Goal: Find contact information: Find contact information

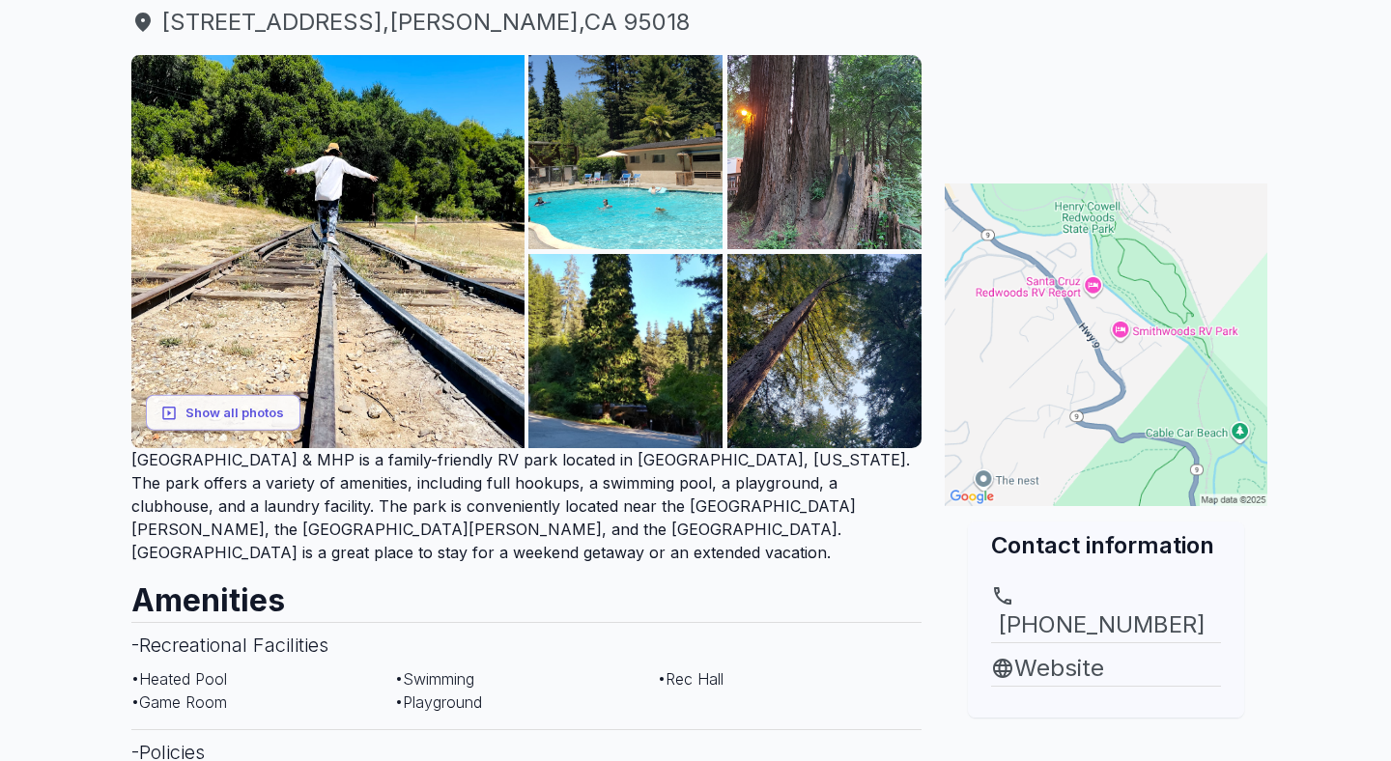
scroll to position [273, 0]
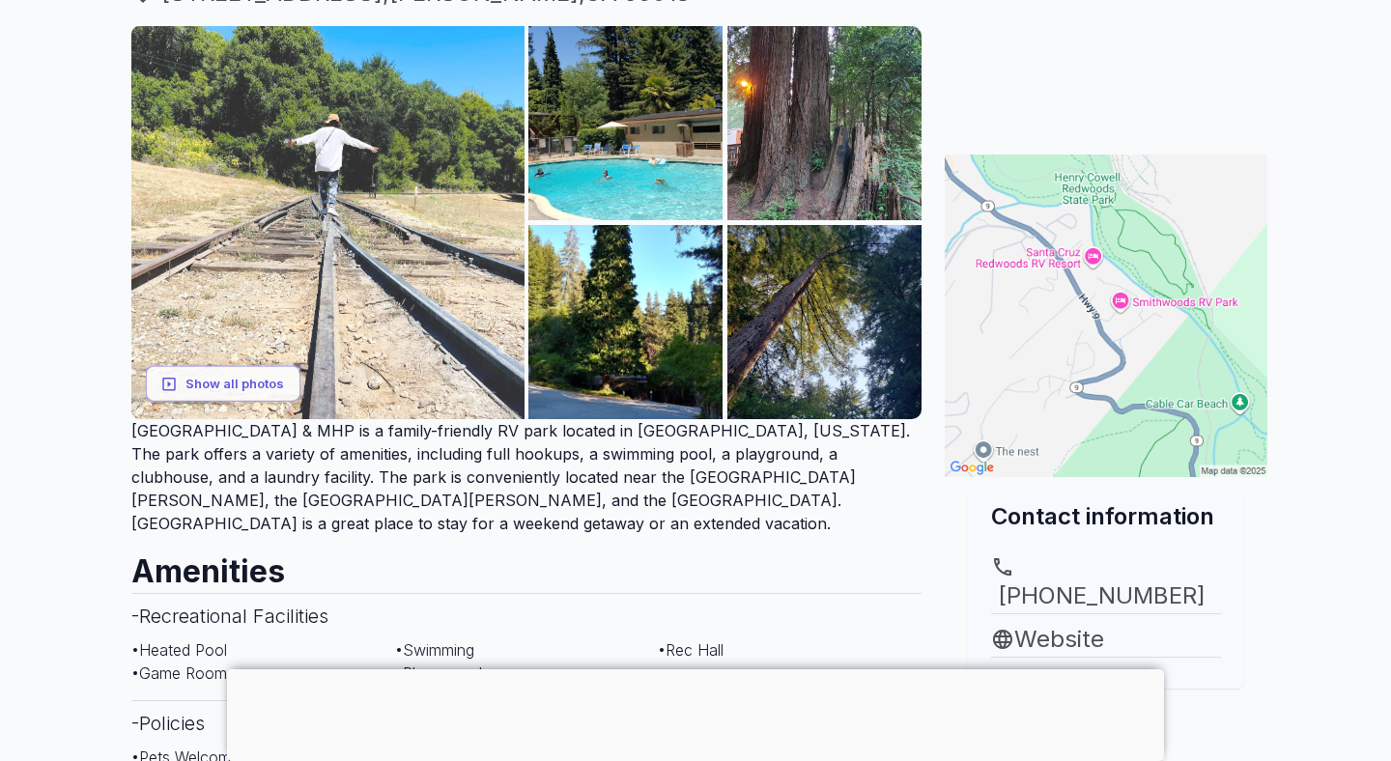
click at [409, 331] on img at bounding box center [327, 222] width 393 height 393
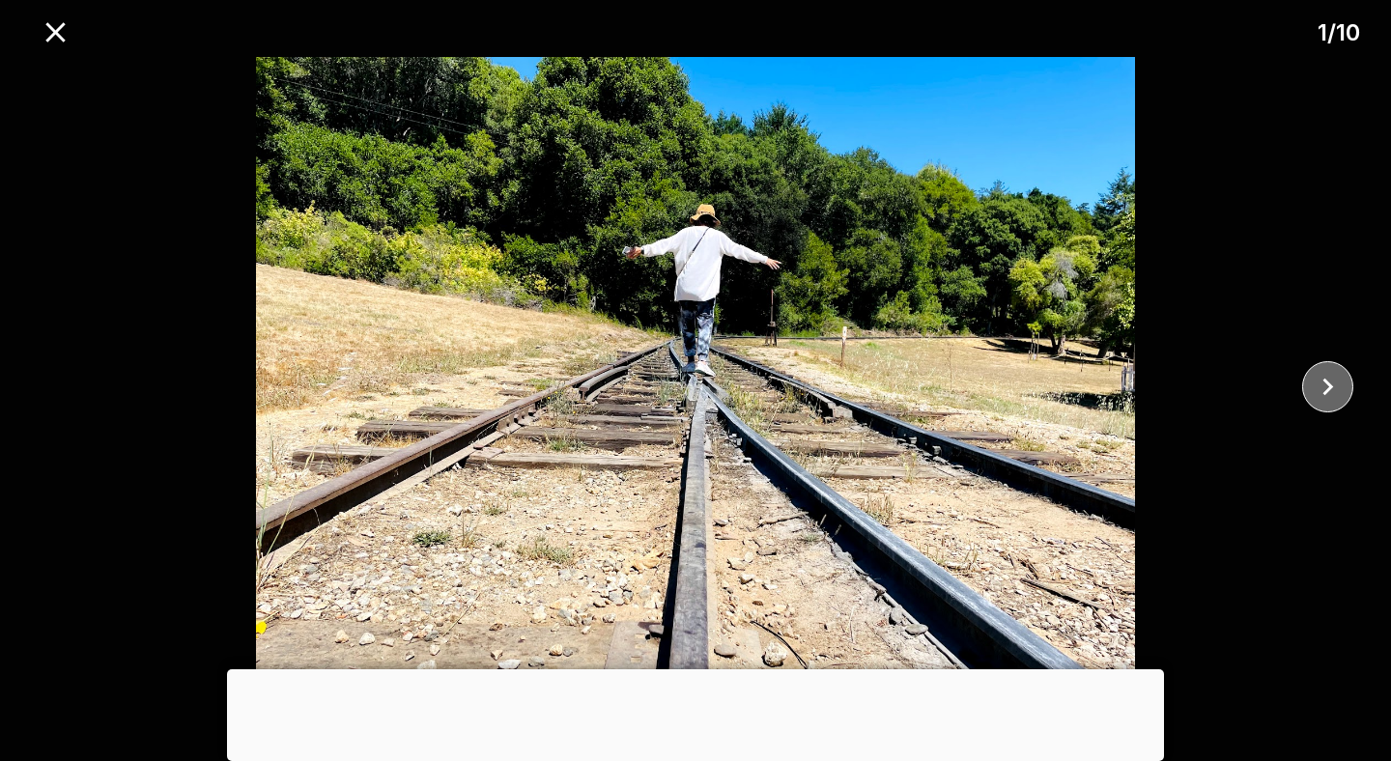
click at [1327, 389] on icon "close" at bounding box center [1328, 387] width 11 height 17
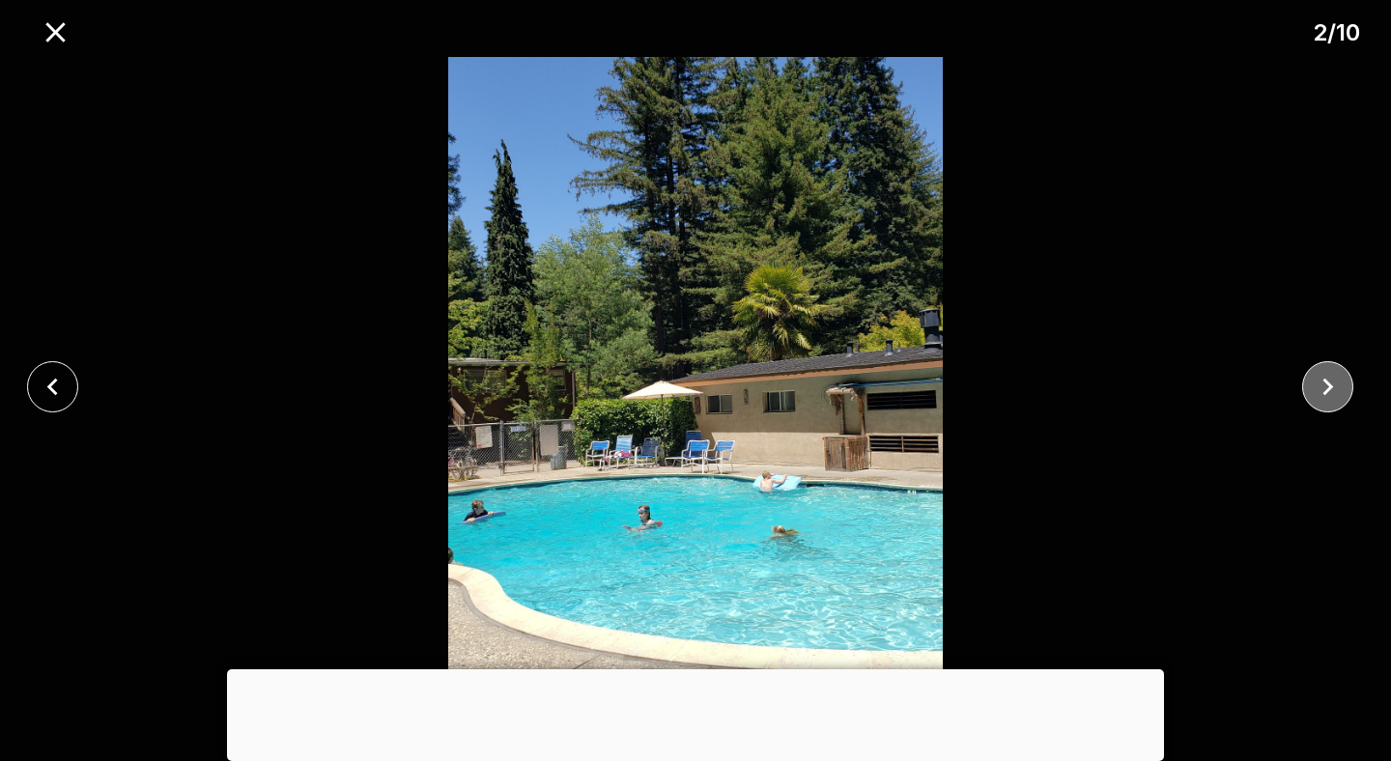
click at [1327, 389] on icon "close" at bounding box center [1328, 387] width 11 height 17
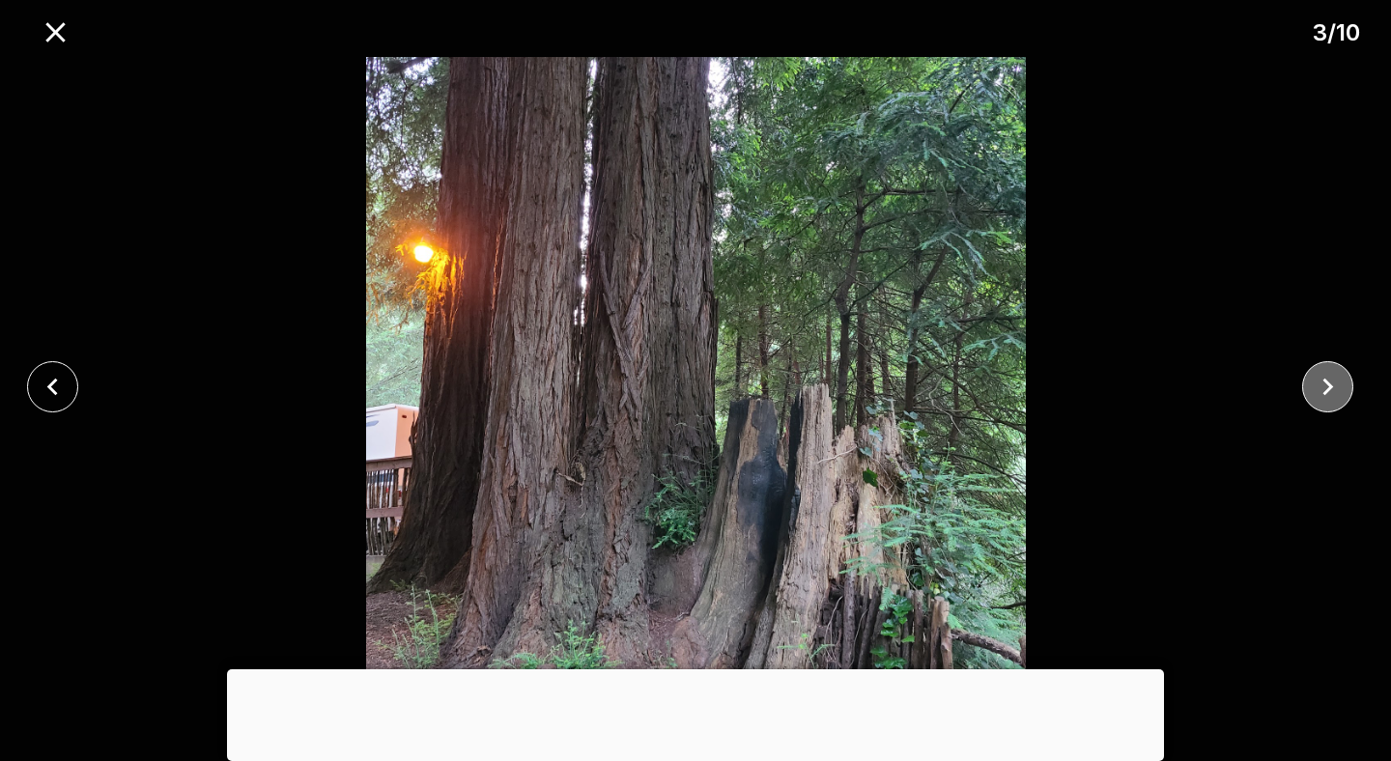
click at [1327, 389] on icon "close" at bounding box center [1328, 387] width 11 height 17
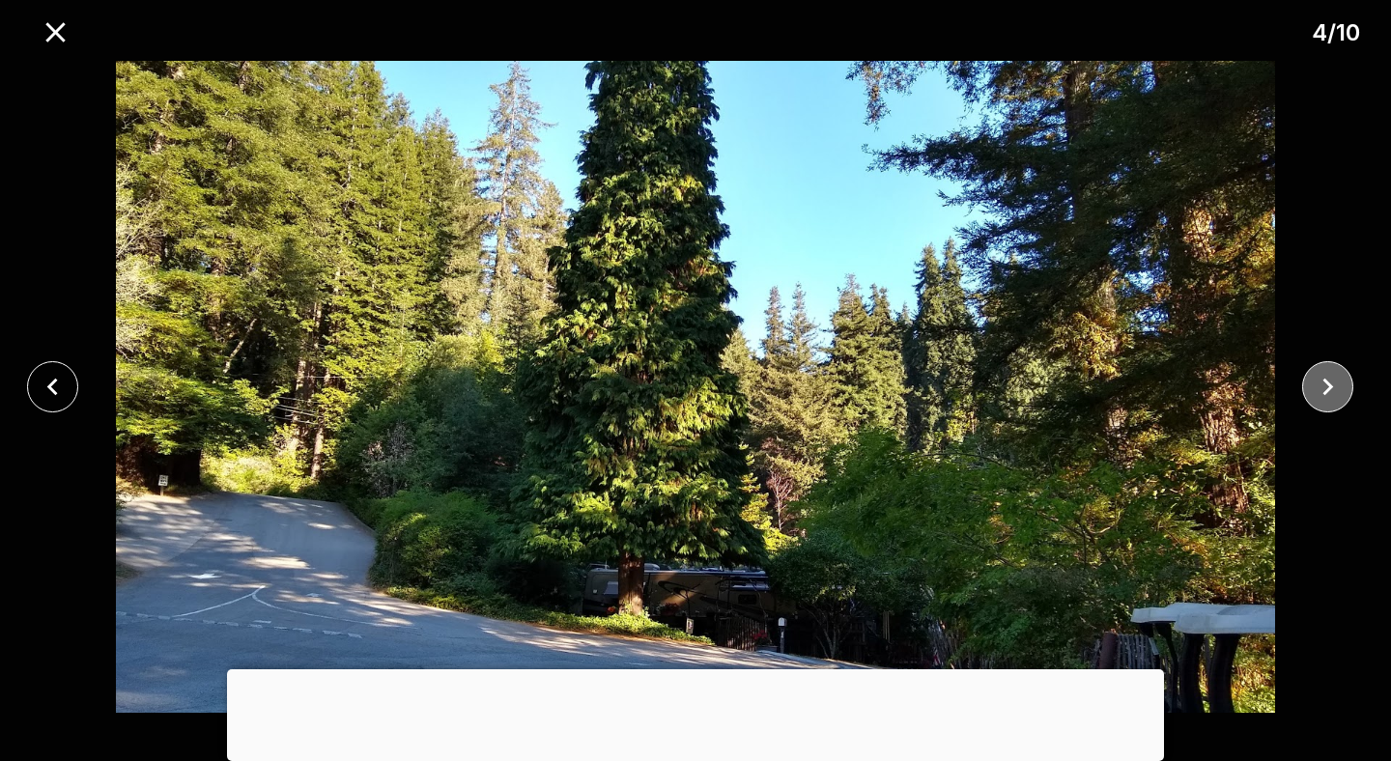
click at [1327, 389] on icon "close" at bounding box center [1328, 387] width 11 height 17
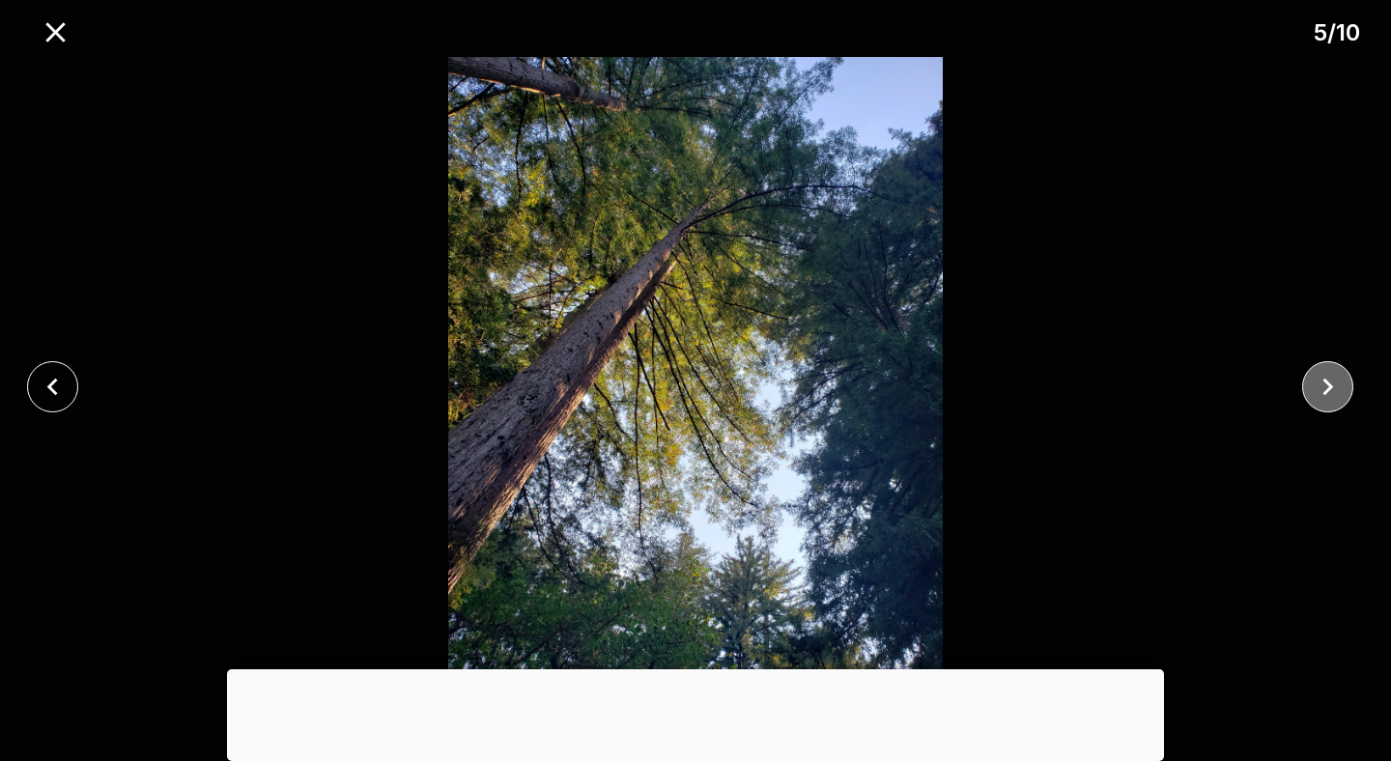
click at [1327, 389] on icon "close" at bounding box center [1328, 387] width 11 height 17
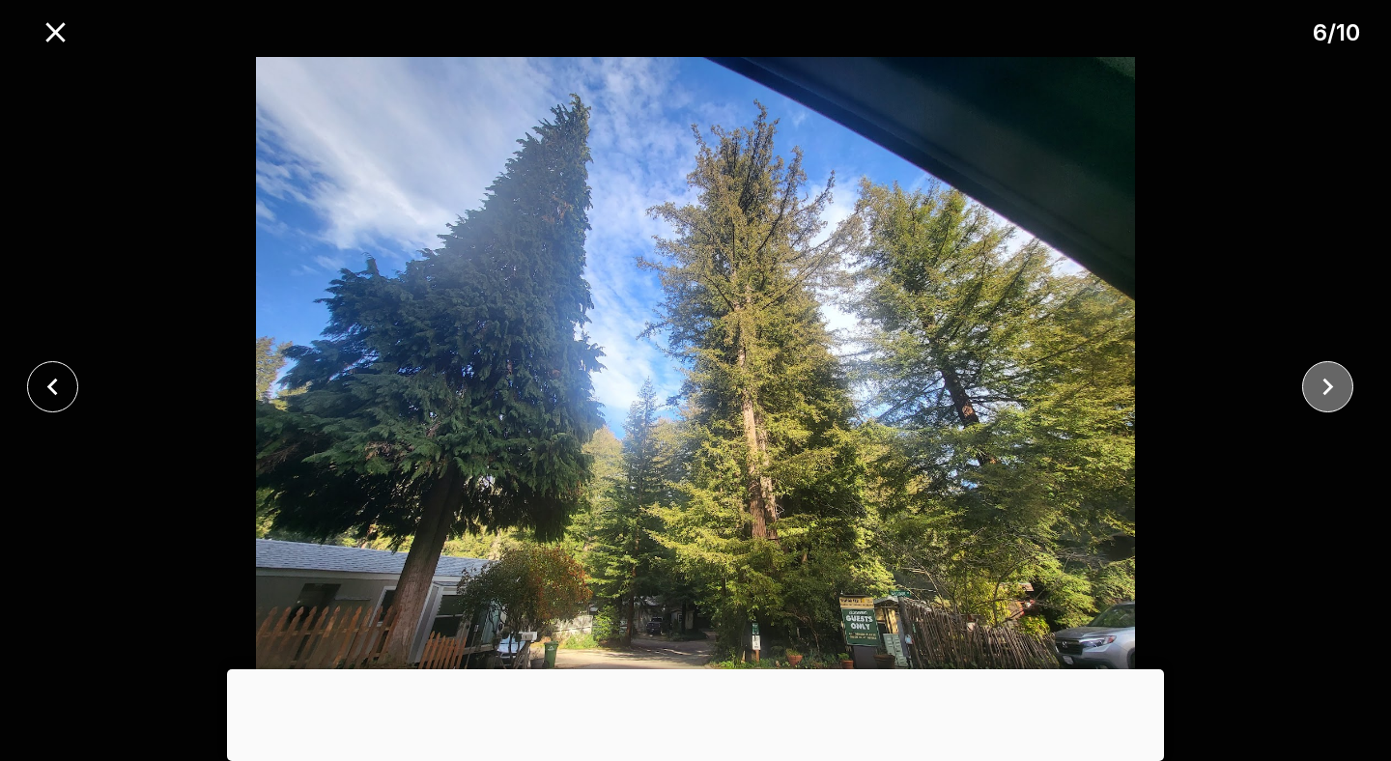
click at [1330, 396] on icon "close" at bounding box center [1328, 387] width 34 height 34
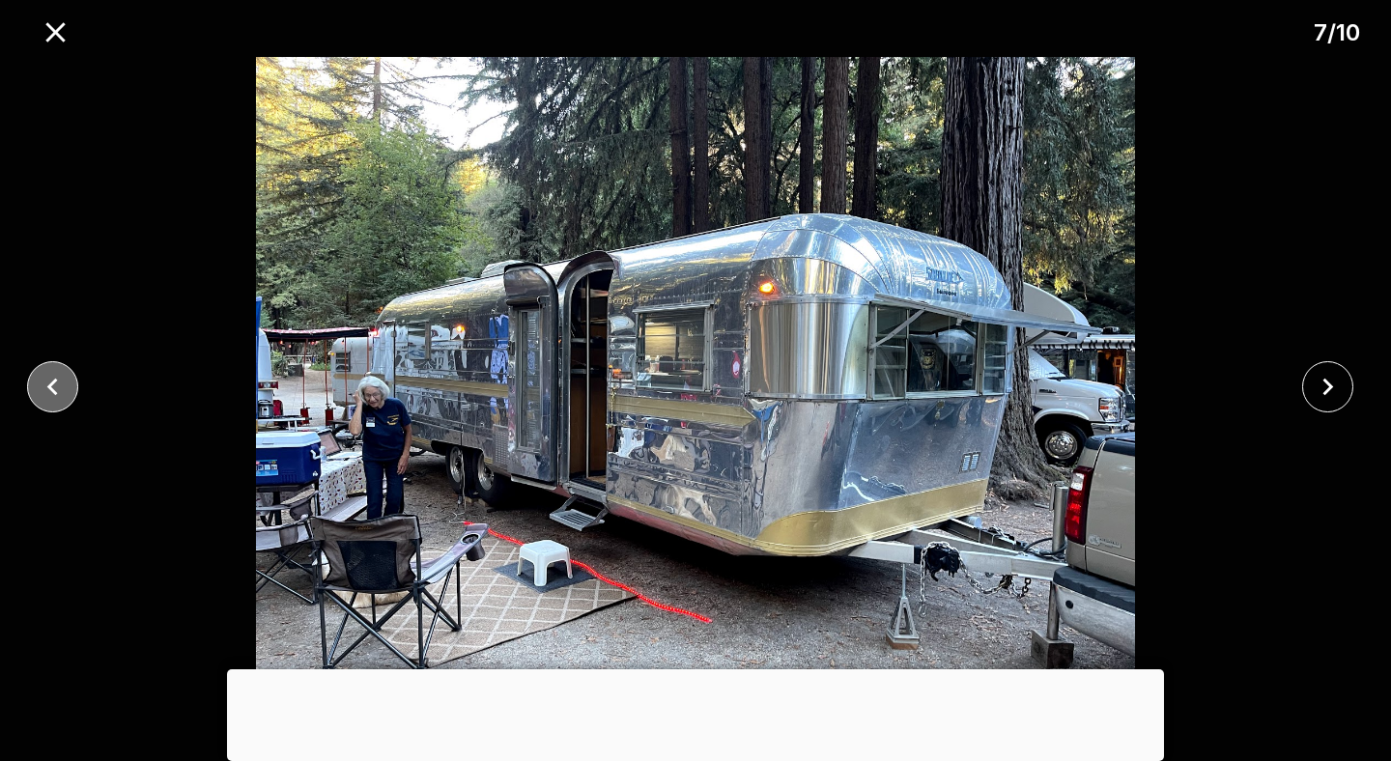
click at [50, 379] on icon "close" at bounding box center [53, 387] width 34 height 34
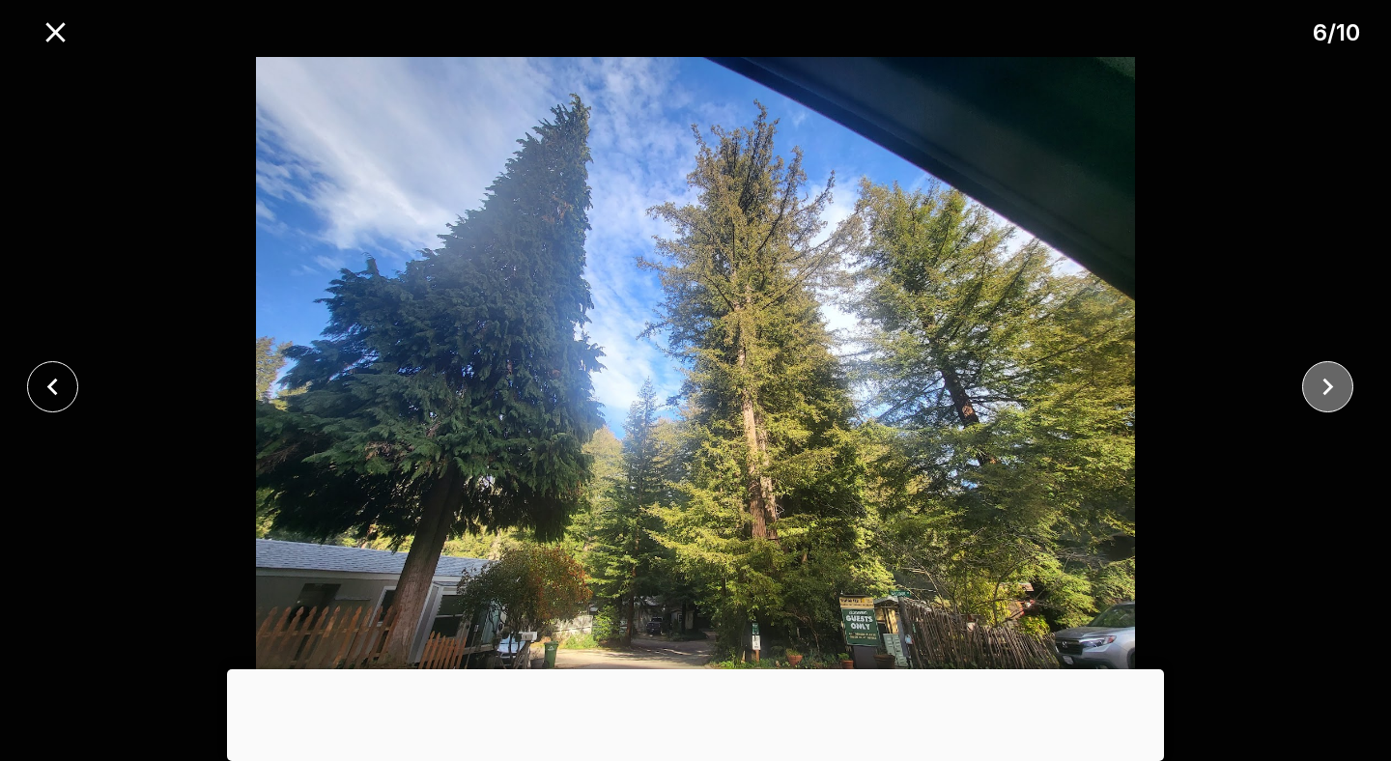
click at [1316, 380] on icon "close" at bounding box center [1328, 387] width 34 height 34
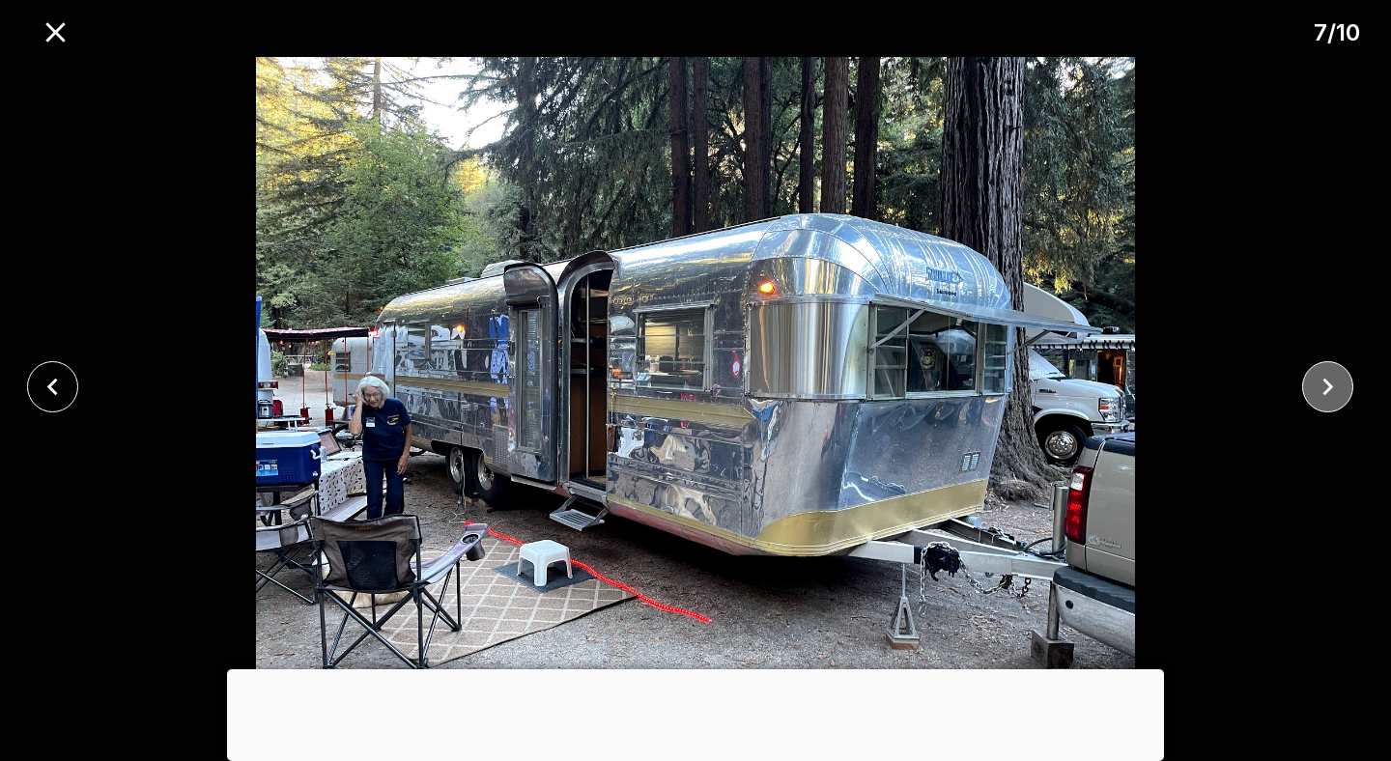
click at [1316, 380] on icon "close" at bounding box center [1328, 387] width 34 height 34
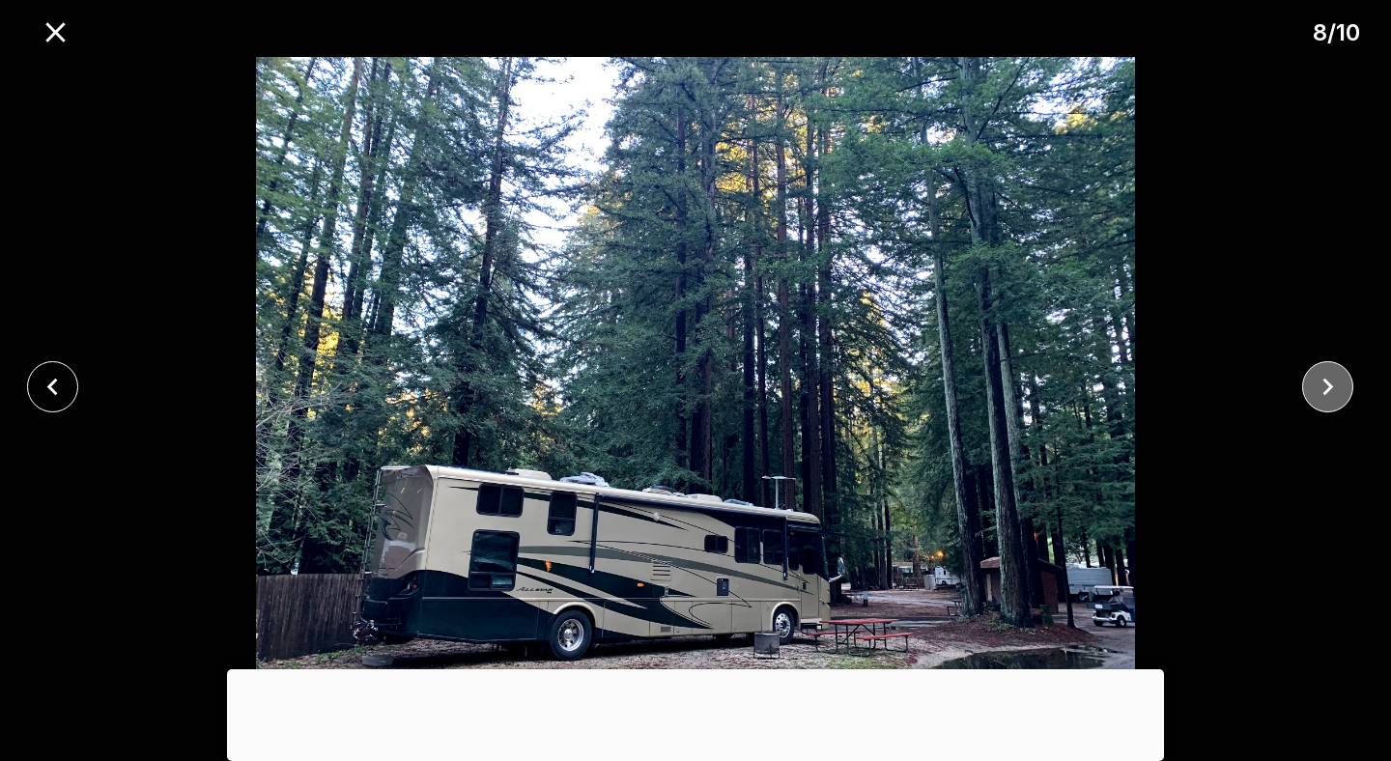
click at [1323, 382] on icon "close" at bounding box center [1328, 387] width 11 height 17
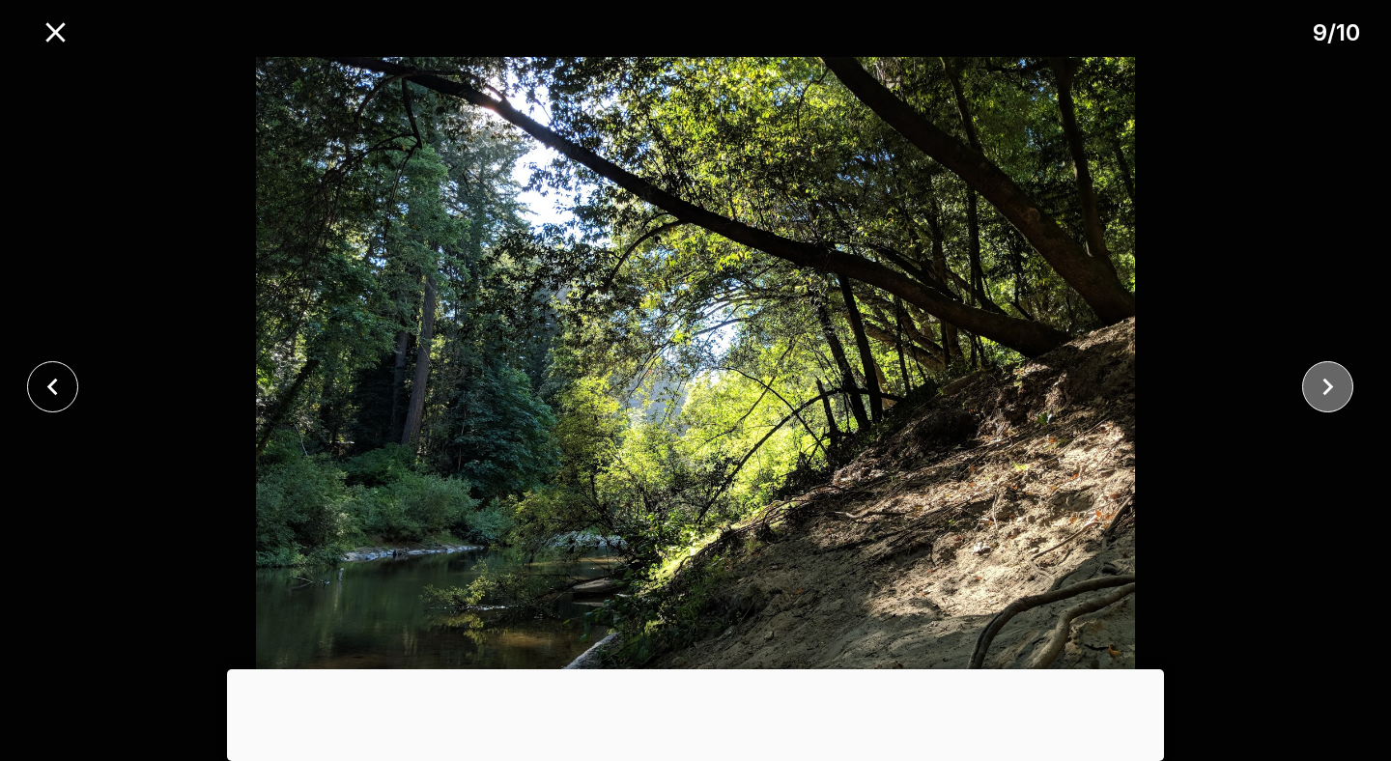
click at [1323, 382] on icon "close" at bounding box center [1328, 387] width 11 height 17
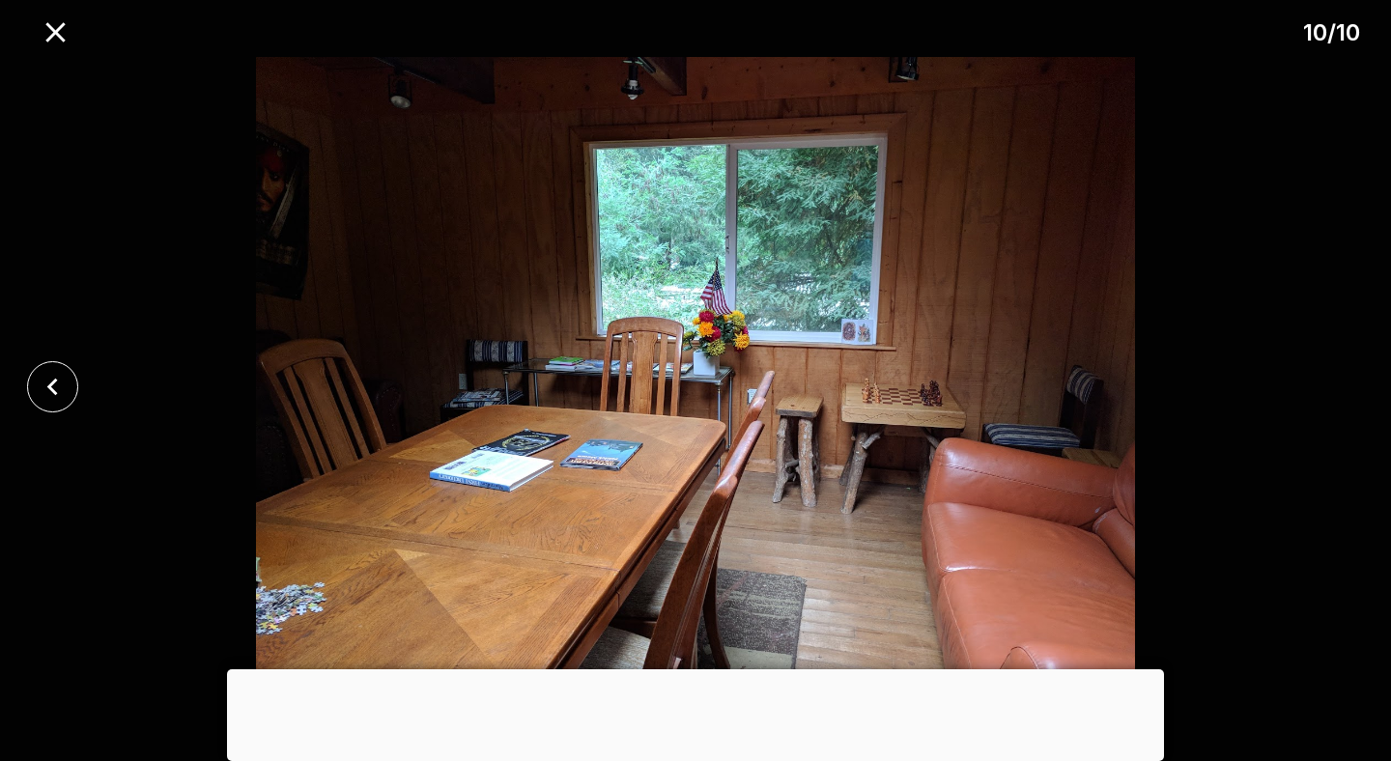
click at [1323, 382] on div at bounding box center [695, 387] width 1391 height 660
click at [58, 34] on icon "close" at bounding box center [54, 31] width 19 height 19
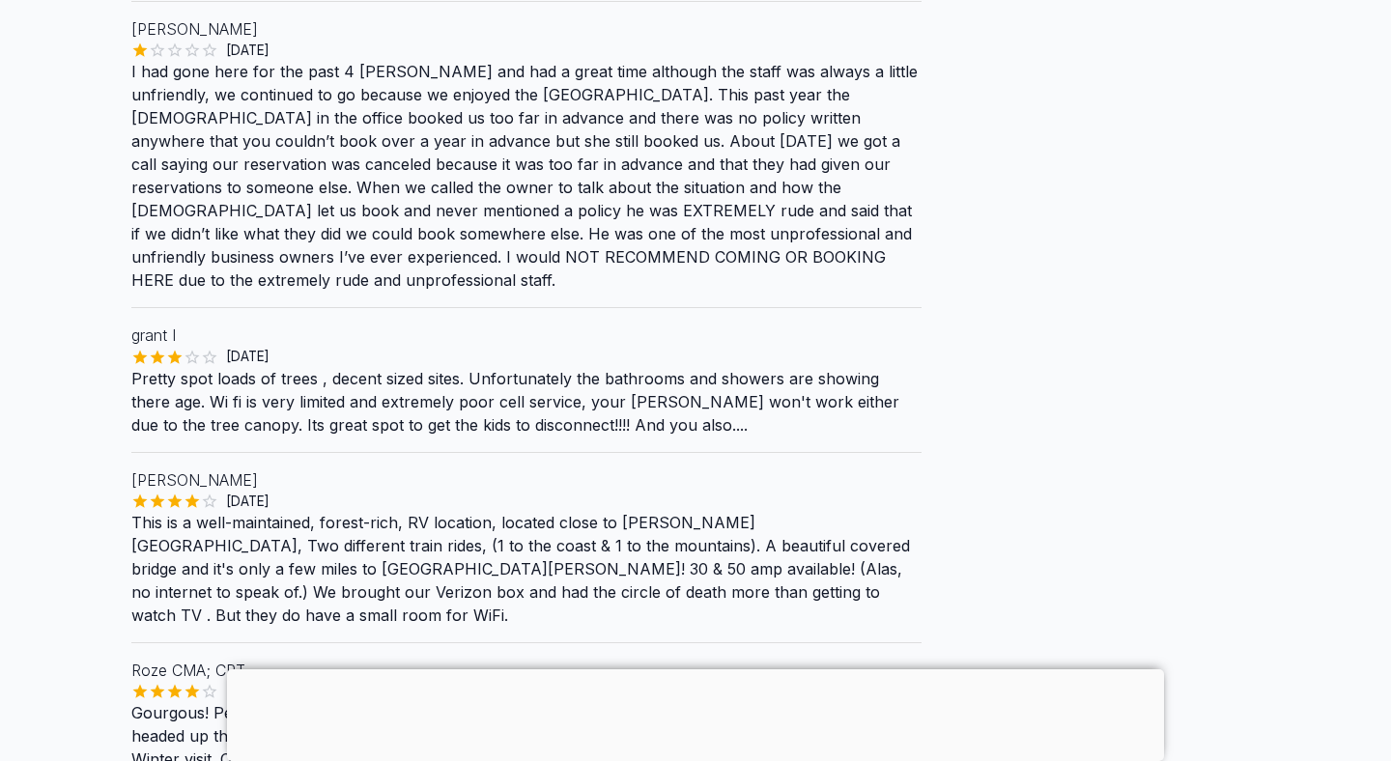
scroll to position [2001, 0]
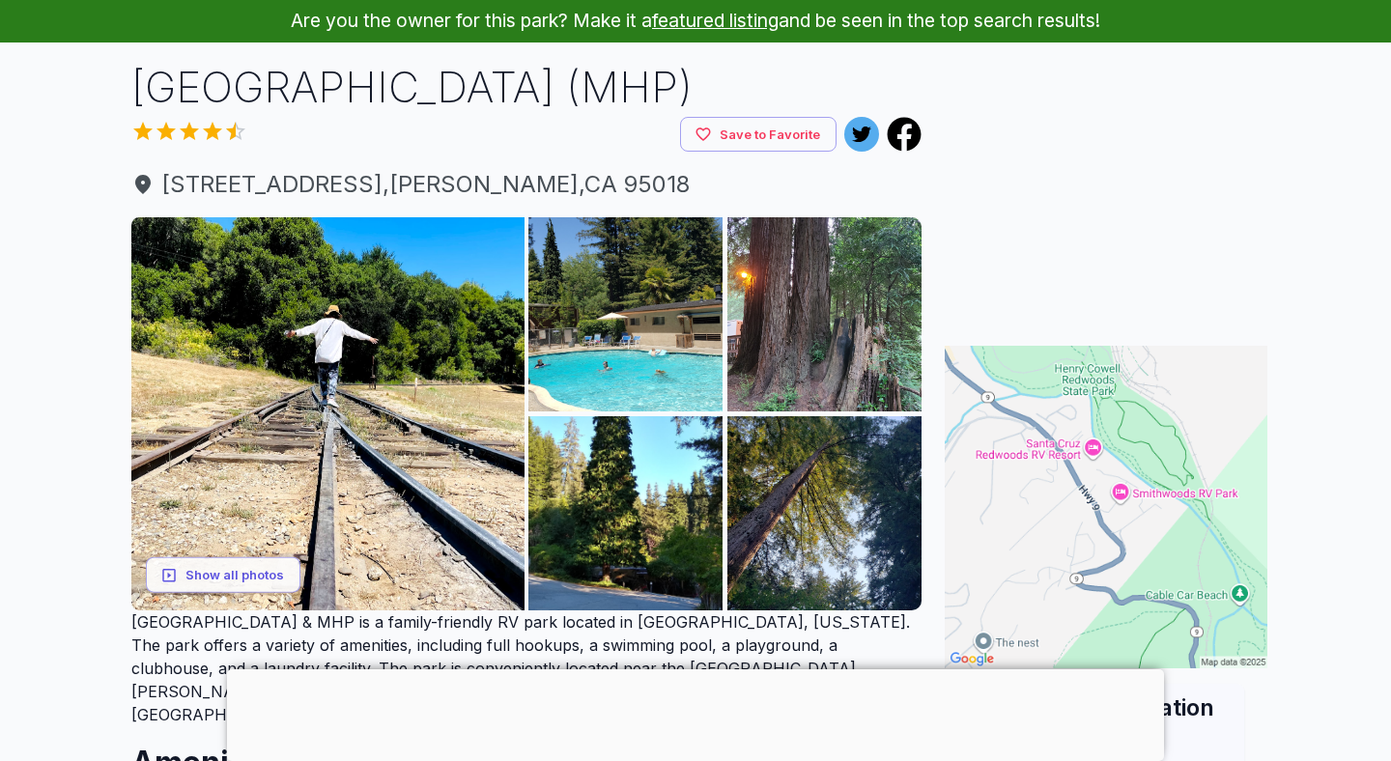
scroll to position [0, 0]
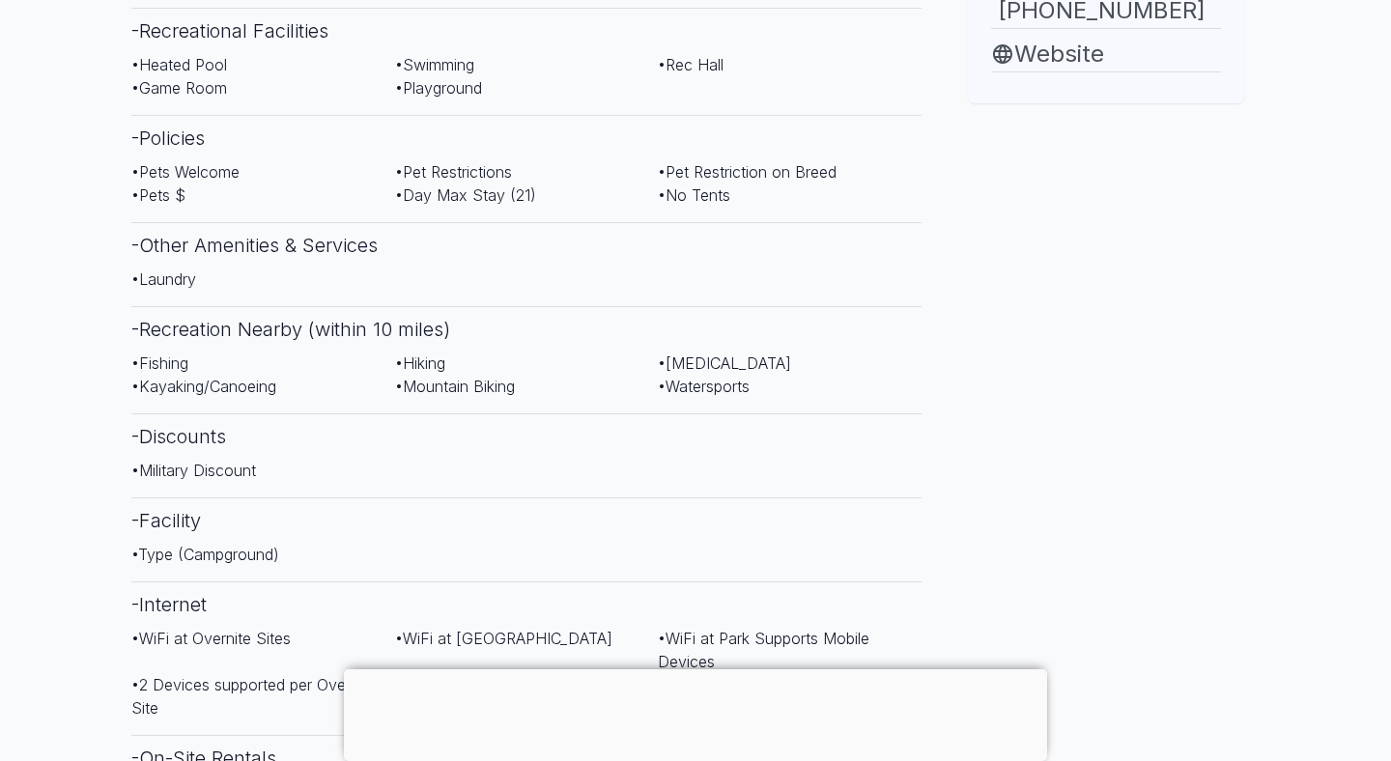
scroll to position [862, 0]
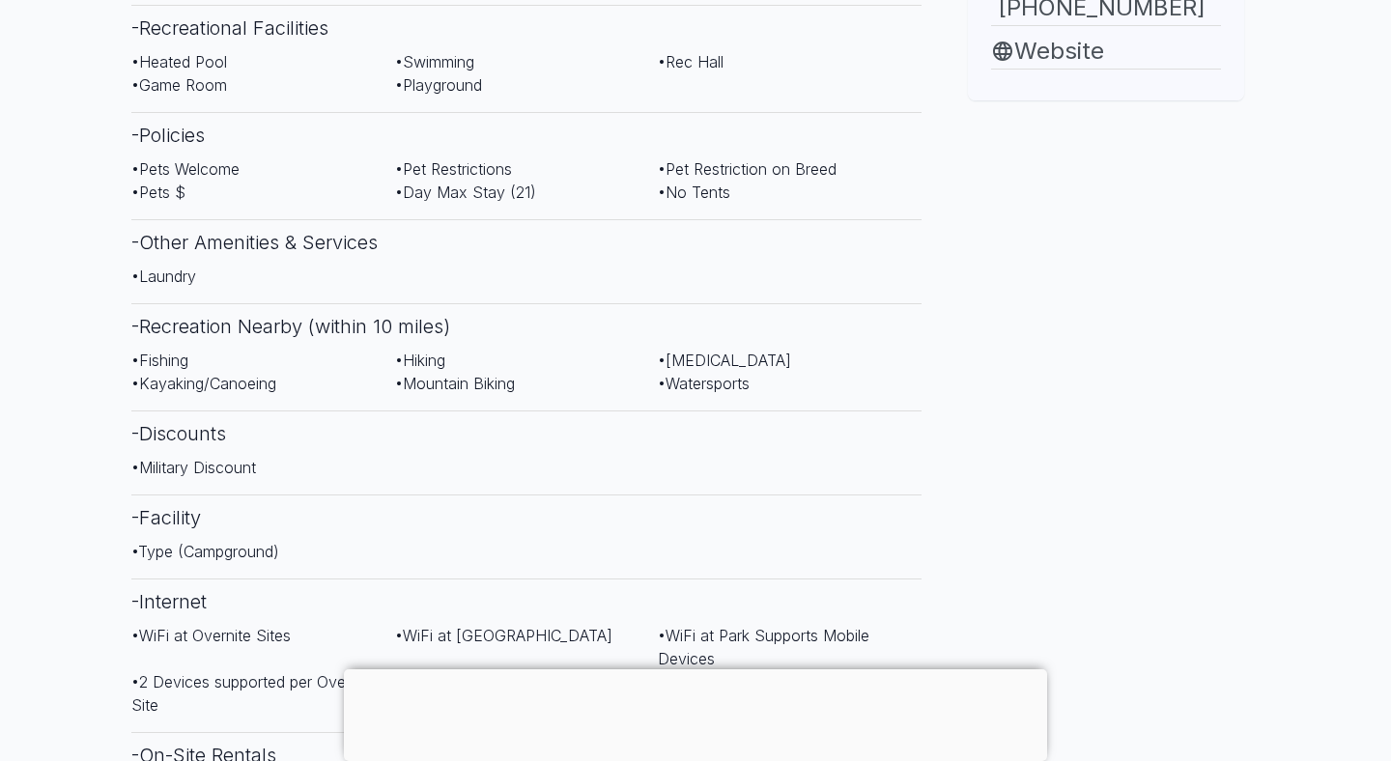
click at [687, 669] on div at bounding box center [695, 669] width 703 height 0
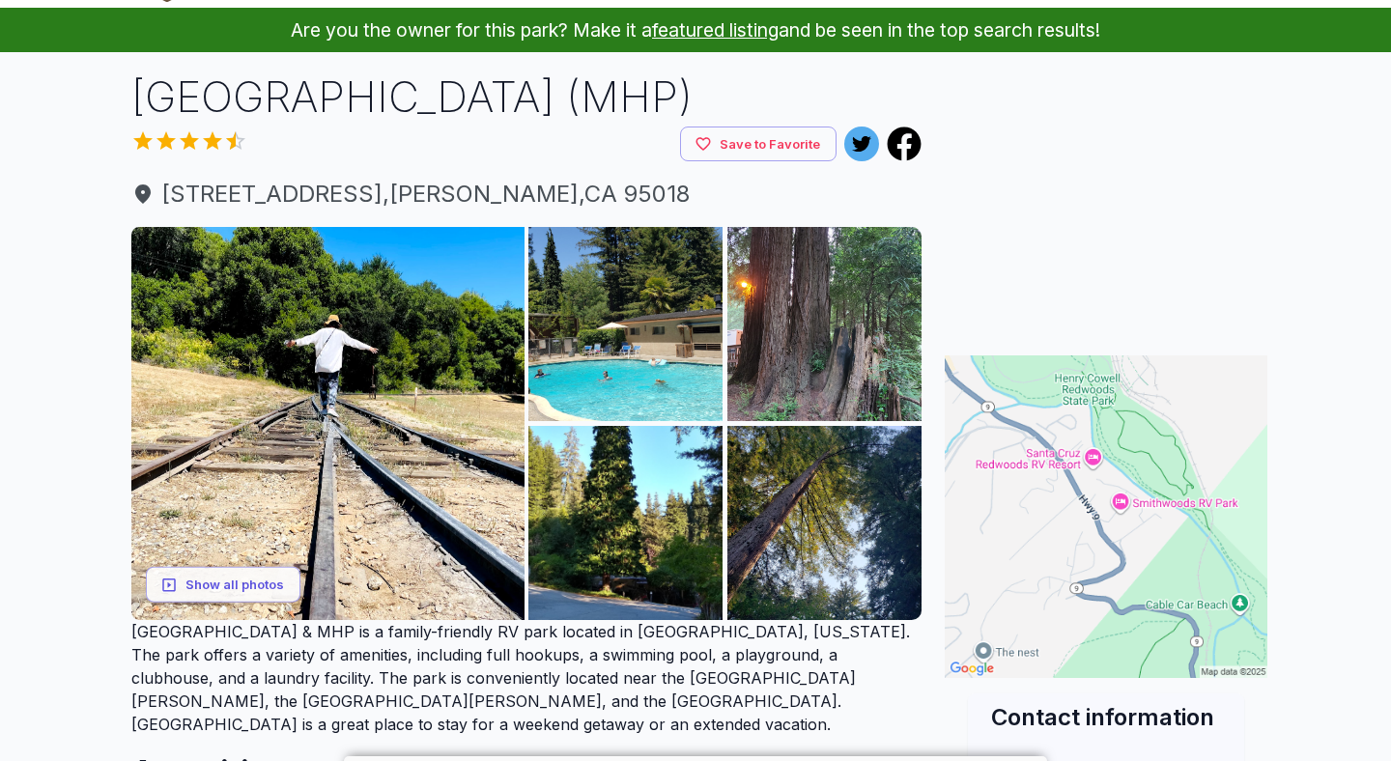
scroll to position [0, 0]
